Goal: Task Accomplishment & Management: Manage account settings

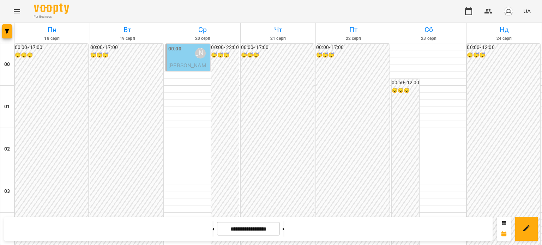
scroll to position [776, 0]
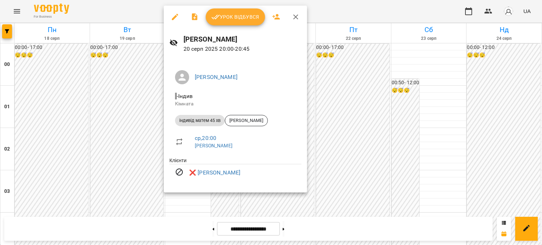
click at [294, 17] on icon "button" at bounding box center [295, 16] width 5 height 5
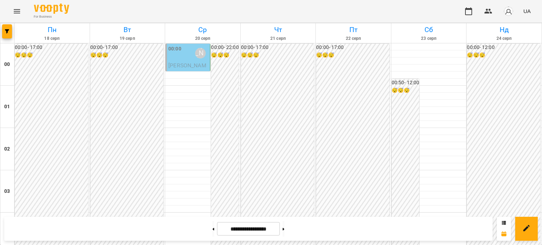
scroll to position [845, 0]
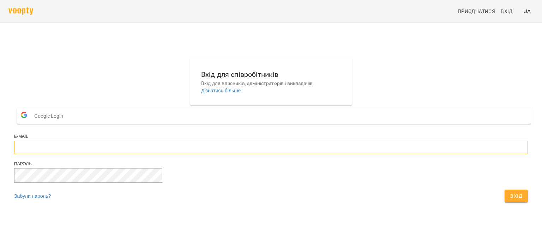
type input "**********"
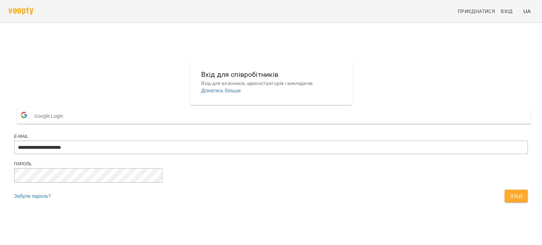
click at [510, 200] on span "Вхід" at bounding box center [516, 196] width 12 height 8
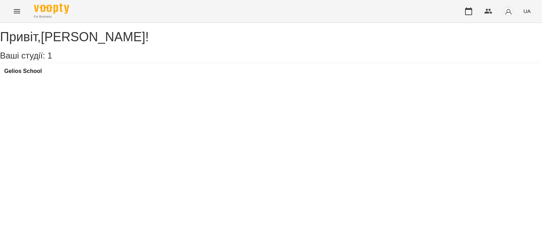
click at [20, 12] on icon "Menu" at bounding box center [17, 11] width 8 height 8
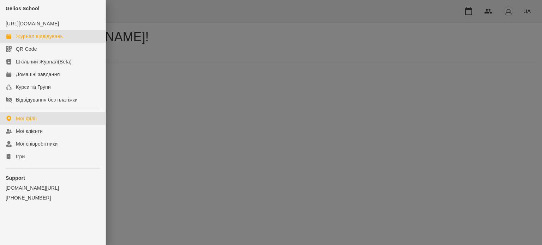
click at [25, 40] on div "Журнал відвідувань" at bounding box center [39, 36] width 47 height 7
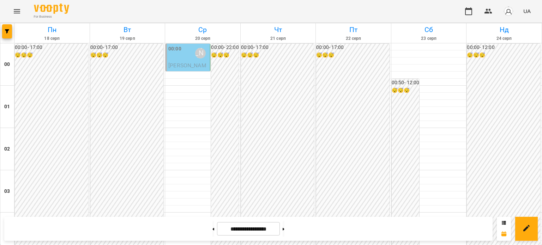
scroll to position [776, 0]
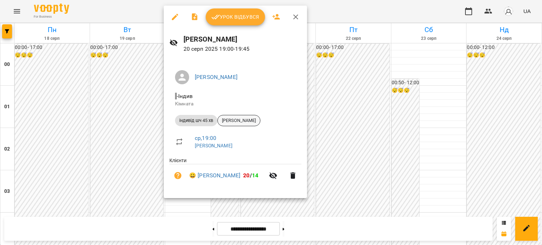
click at [250, 122] on span "[PERSON_NAME]" at bounding box center [239, 120] width 42 height 6
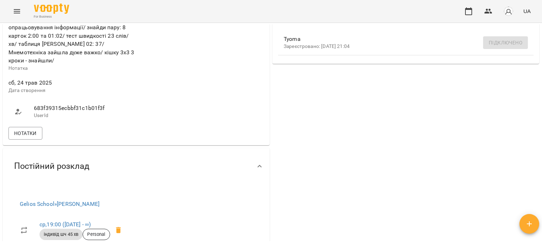
scroll to position [247, 0]
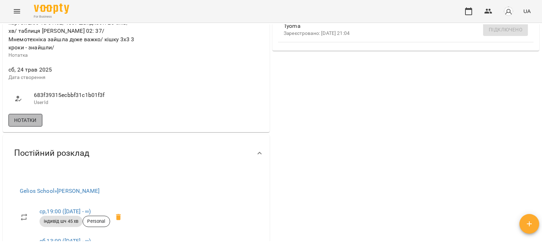
click at [24, 116] on span "Нотатки" at bounding box center [25, 120] width 23 height 8
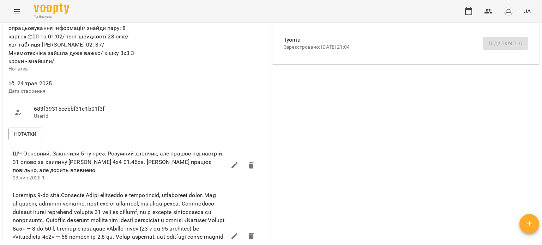
scroll to position [212, 0]
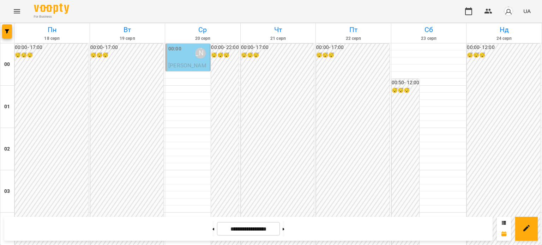
scroll to position [776, 0]
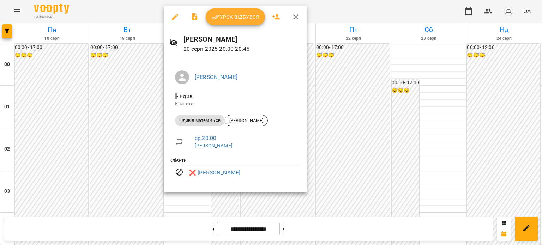
click at [293, 15] on icon "button" at bounding box center [295, 16] width 5 height 5
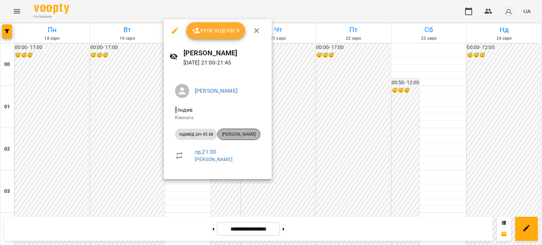
click at [236, 132] on span "[PERSON_NAME]" at bounding box center [239, 134] width 42 height 6
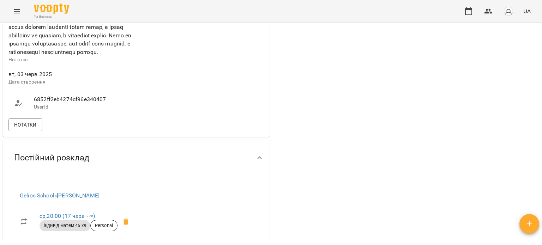
scroll to position [564, 0]
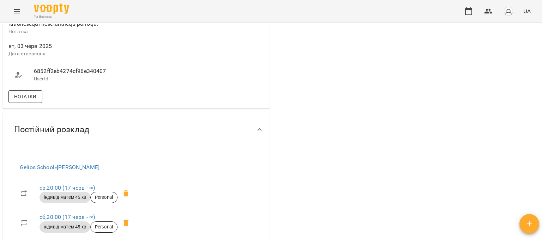
click at [32, 101] on span "Нотатки" at bounding box center [25, 96] width 23 height 8
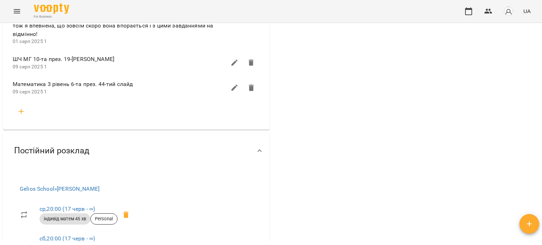
scroll to position [882, 0]
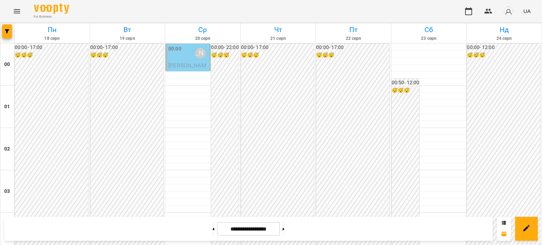
scroll to position [811, 0]
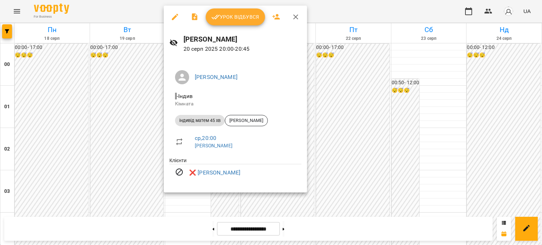
click at [296, 18] on icon "button" at bounding box center [295, 16] width 5 height 5
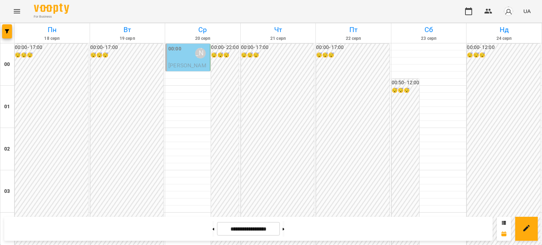
scroll to position [705, 0]
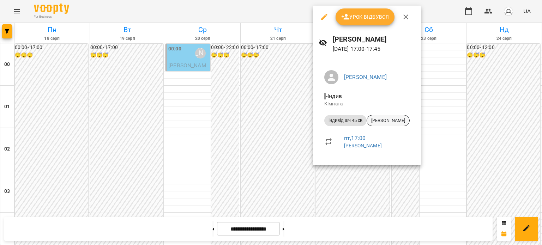
click at [382, 119] on span "[PERSON_NAME]" at bounding box center [388, 120] width 42 height 6
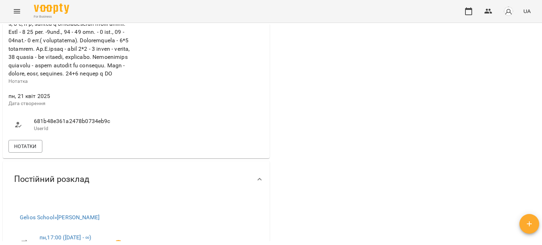
scroll to position [459, 0]
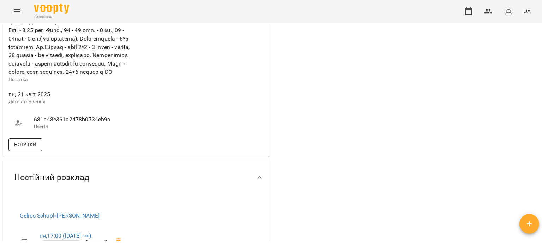
click at [30, 149] on span "Нотатки" at bounding box center [25, 144] width 23 height 8
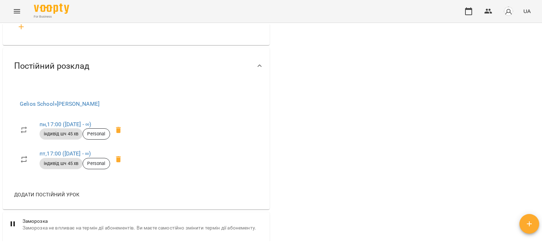
scroll to position [1023, 0]
